Goal: Task Accomplishment & Management: Complete application form

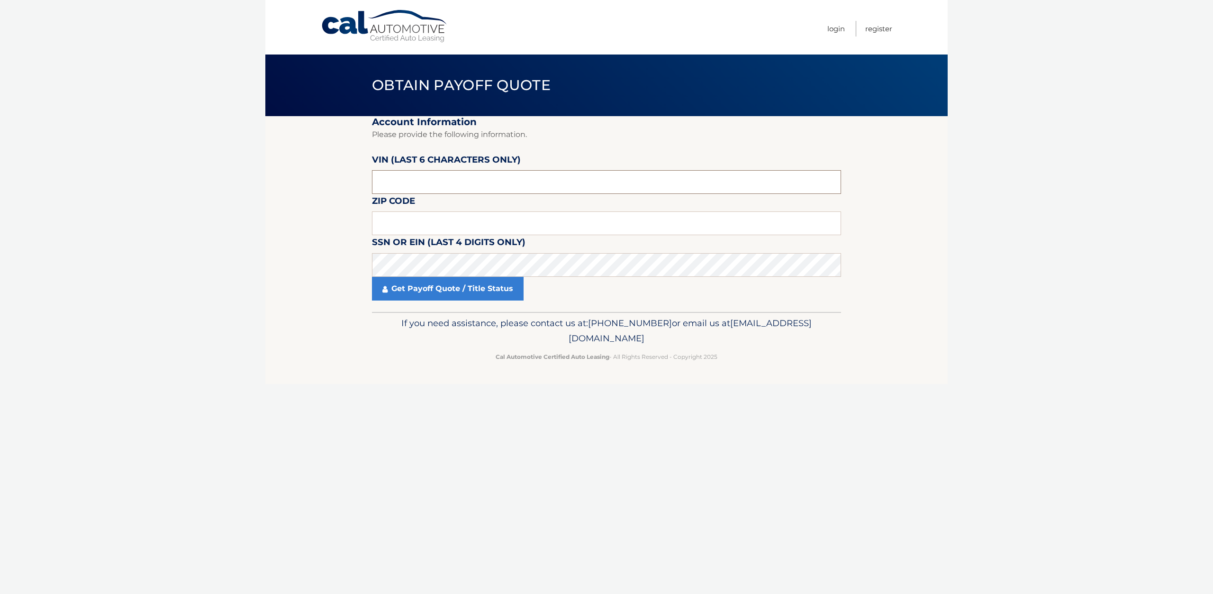
click at [436, 183] on input "text" at bounding box center [606, 182] width 469 height 24
type input "308506"
click at [419, 216] on input "text" at bounding box center [606, 223] width 469 height 24
click at [433, 279] on link "Get Payoff Quote / Title Status" at bounding box center [448, 289] width 152 height 24
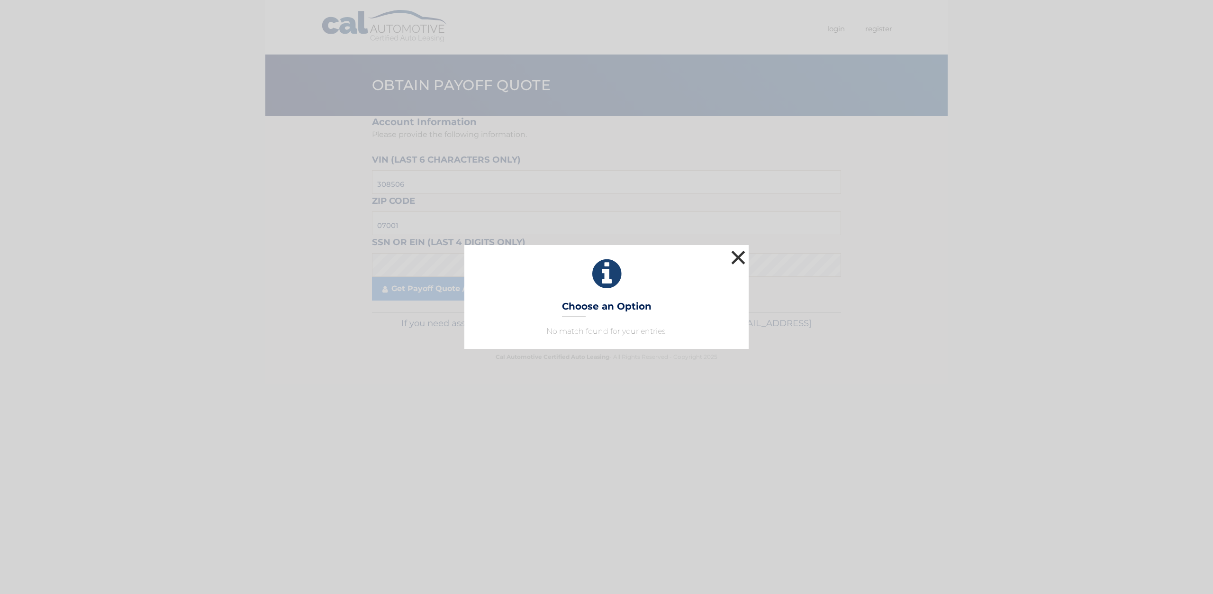
click at [735, 253] on button "×" at bounding box center [738, 257] width 19 height 19
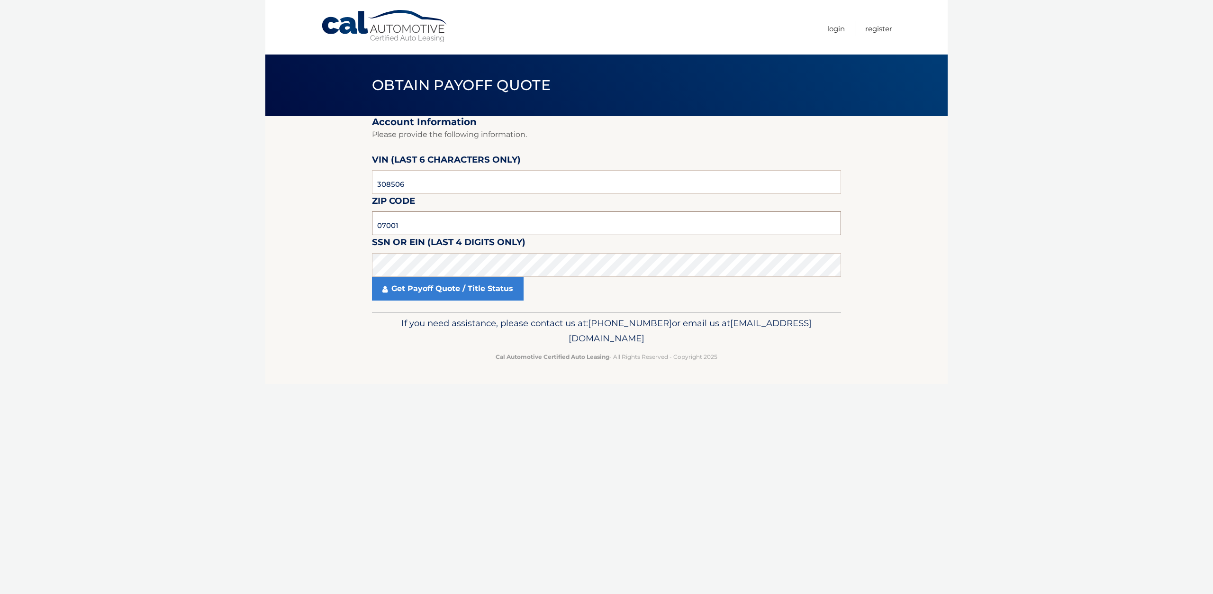
click at [424, 226] on input "07001" at bounding box center [606, 223] width 469 height 24
click at [441, 296] on link "Get Payoff Quote / Title Status" at bounding box center [448, 289] width 152 height 24
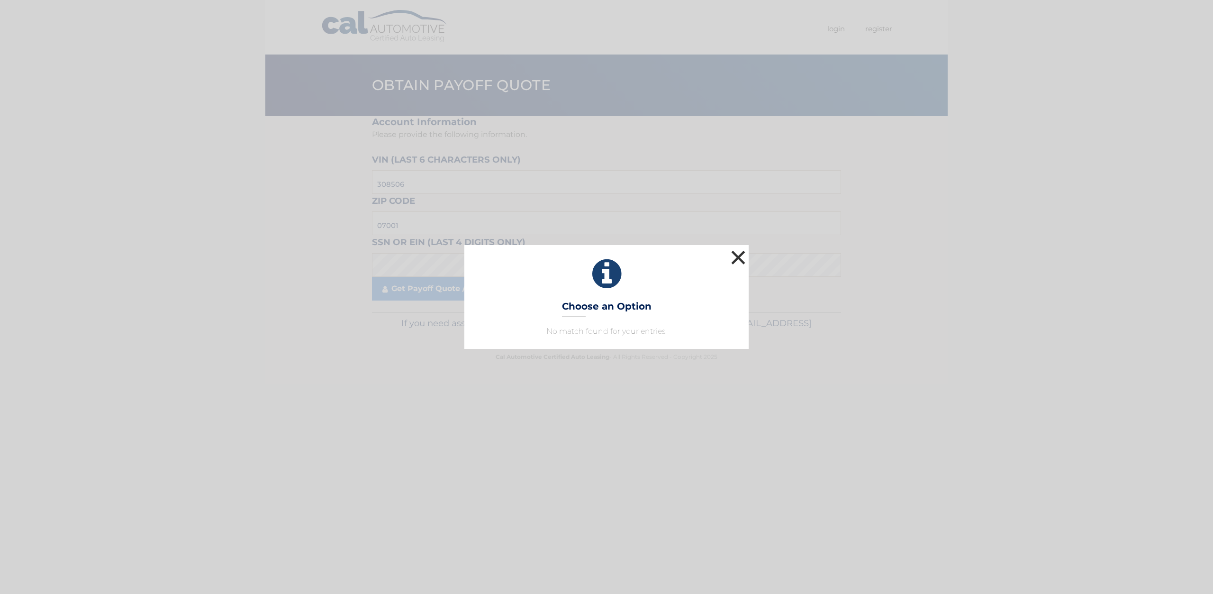
click at [739, 261] on button "×" at bounding box center [738, 257] width 19 height 19
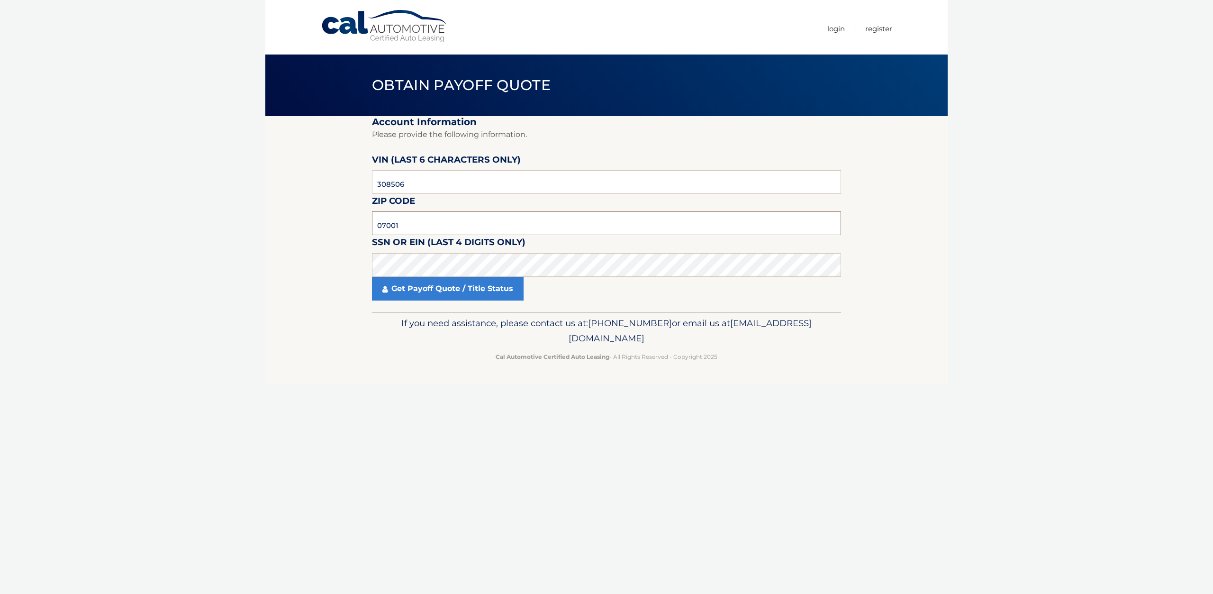
click at [420, 223] on input "07001" at bounding box center [606, 223] width 469 height 24
type input "07731"
click at [442, 288] on link "Get Payoff Quote / Title Status" at bounding box center [448, 289] width 152 height 24
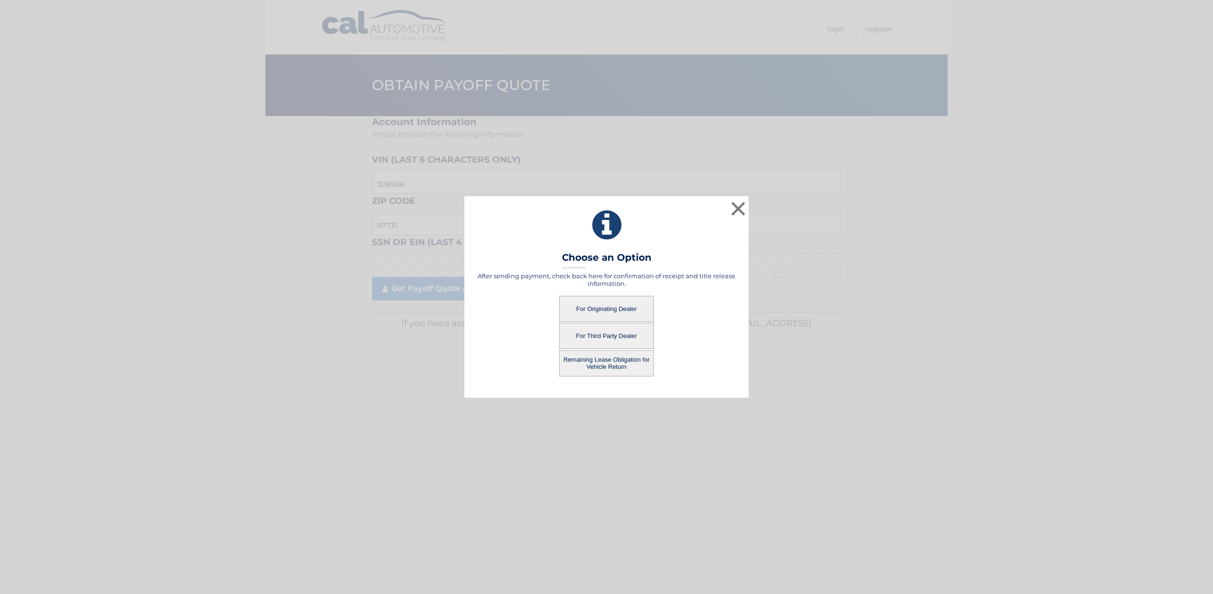
click at [634, 365] on button "Remaining Lease Obligation for Vehicle Return" at bounding box center [606, 363] width 95 height 26
click at [614, 358] on button "Remaining Lease Obligation for Vehicle Return" at bounding box center [606, 363] width 95 height 26
click at [613, 365] on button "Remaining Lease Obligation for Vehicle Return" at bounding box center [606, 363] width 95 height 26
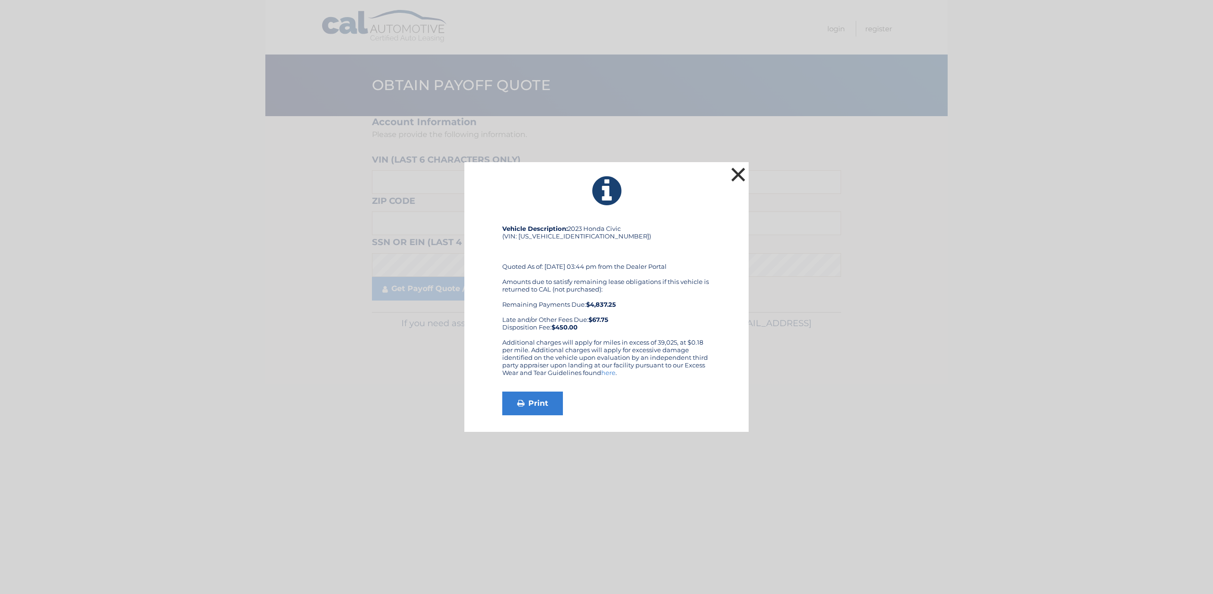
click at [739, 170] on button "×" at bounding box center [738, 174] width 19 height 19
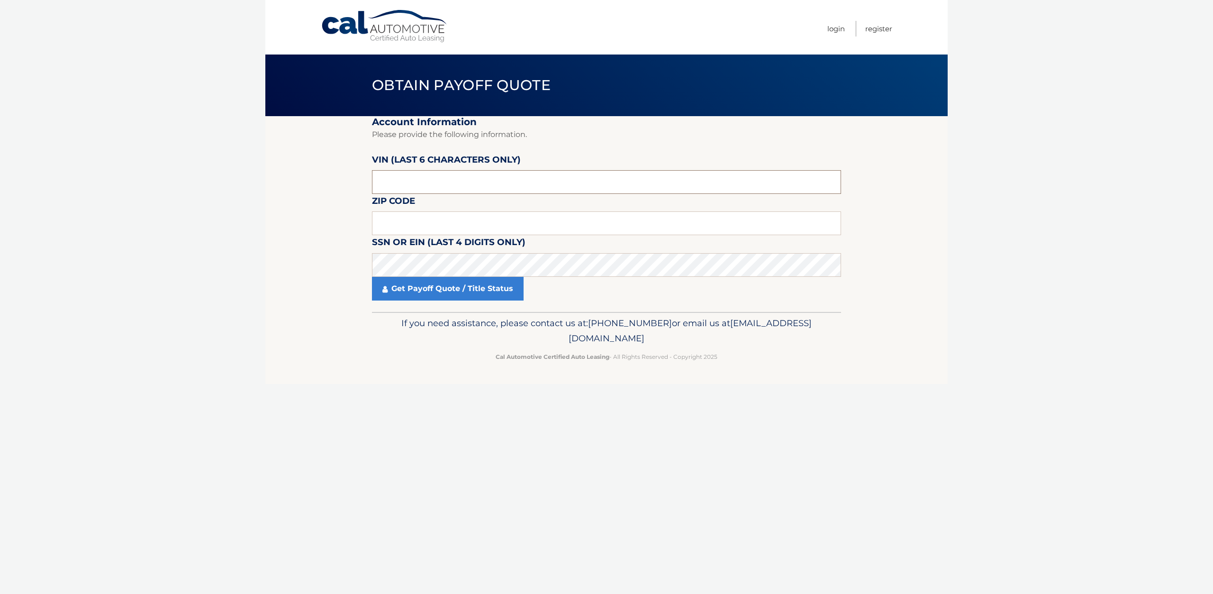
click at [478, 177] on input "text" at bounding box center [606, 182] width 469 height 24
click at [413, 227] on input "text" at bounding box center [606, 223] width 469 height 24
type input "07731"
click at [413, 190] on input "text" at bounding box center [606, 182] width 469 height 24
type input "308506"
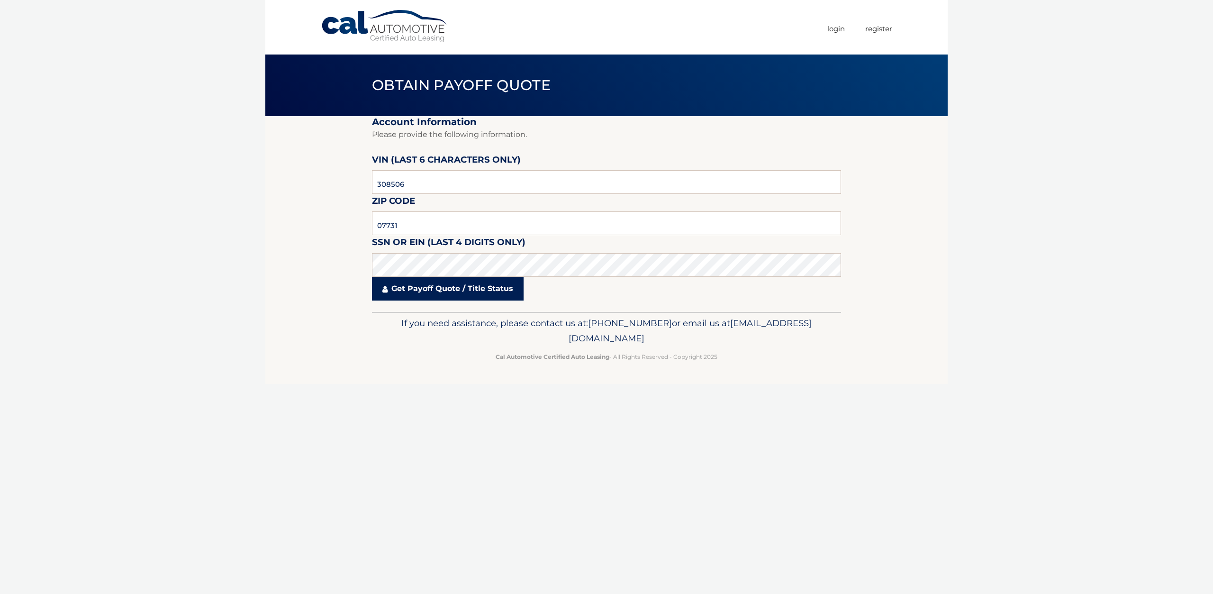
click at [413, 281] on link "Get Payoff Quote / Title Status" at bounding box center [448, 289] width 152 height 24
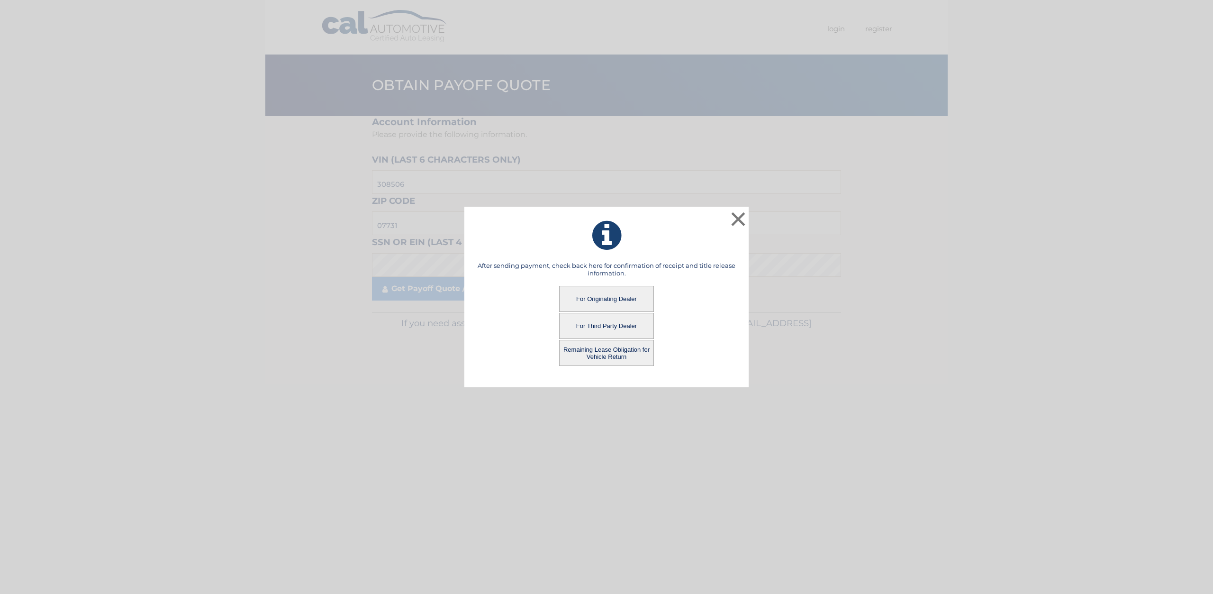
click at [585, 322] on button "For Third Party Dealer" at bounding box center [606, 326] width 95 height 26
click at [621, 329] on button "For Third Party Dealer" at bounding box center [606, 326] width 95 height 26
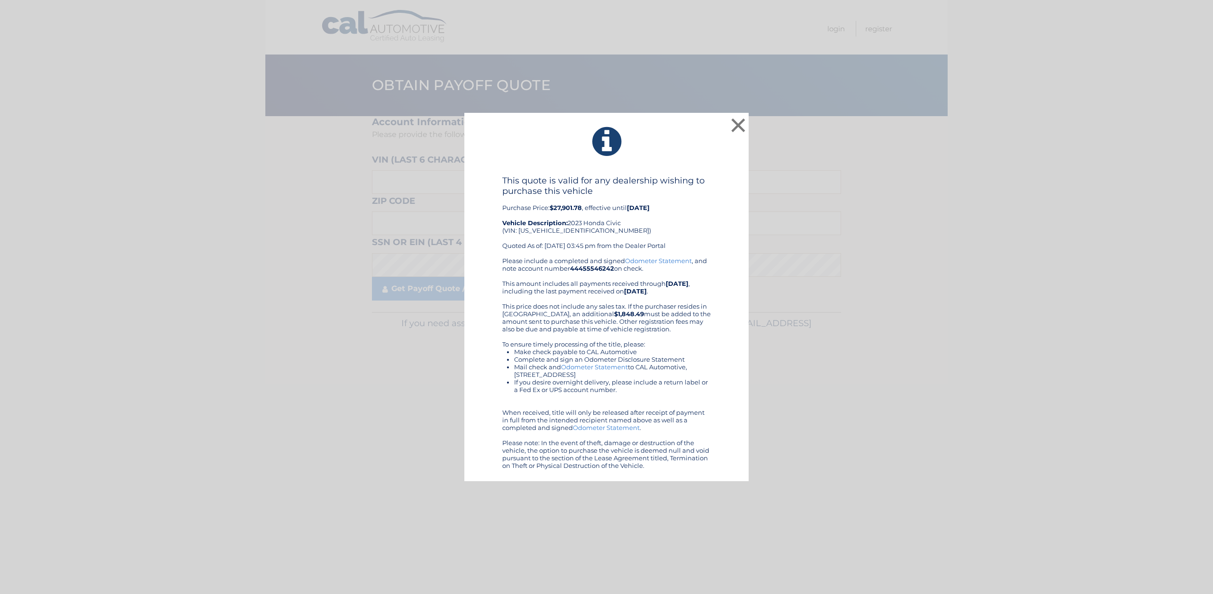
click at [567, 230] on div "This quote is valid for any dealership wishing to purchase this vehicle Purchas…" at bounding box center [606, 215] width 208 height 81
copy div "[US_VEHICLE_IDENTIFICATION_NUMBER]"
click at [605, 246] on div "This quote is valid for any dealership wishing to purchase this vehicle Purchas…" at bounding box center [606, 215] width 208 height 81
